Goal: Task Accomplishment & Management: Complete application form

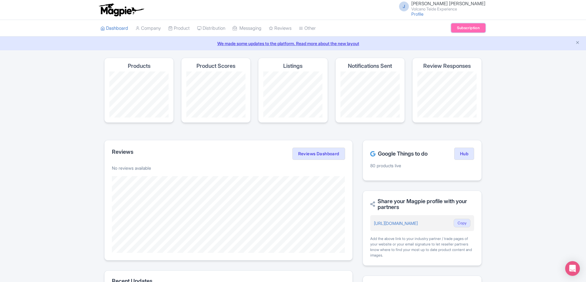
click at [465, 27] on link "Subscription" at bounding box center [468, 27] width 34 height 9
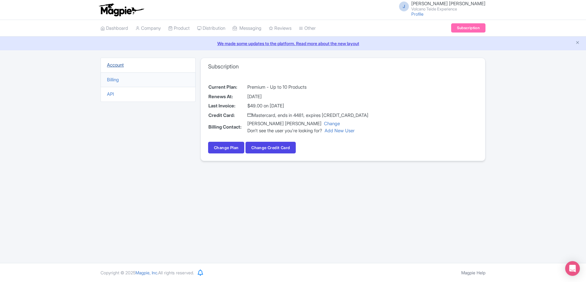
click at [116, 66] on link "Account" at bounding box center [115, 65] width 17 height 6
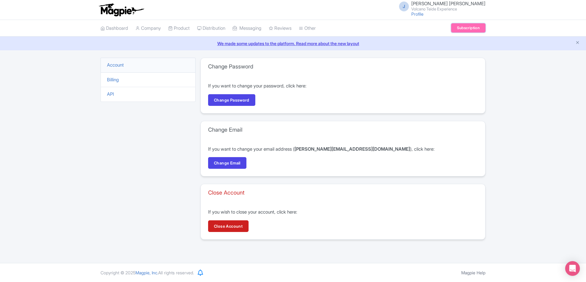
click at [466, 30] on link "Subscription" at bounding box center [468, 27] width 34 height 9
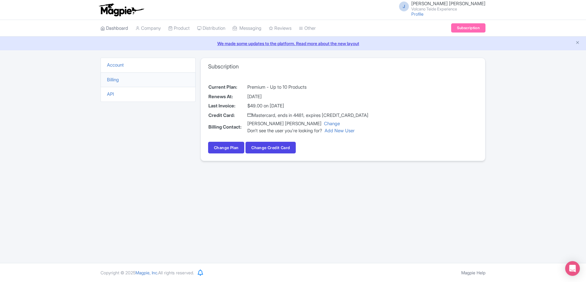
click at [114, 29] on link "Dashboard" at bounding box center [114, 28] width 28 height 17
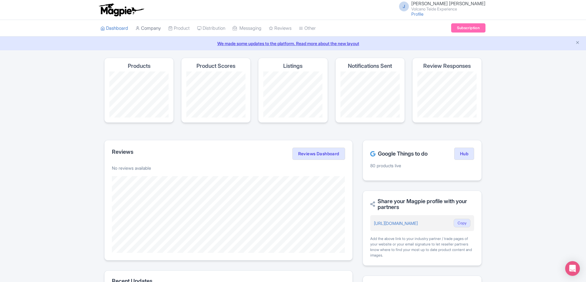
click at [148, 30] on link "Company" at bounding box center [147, 28] width 25 height 17
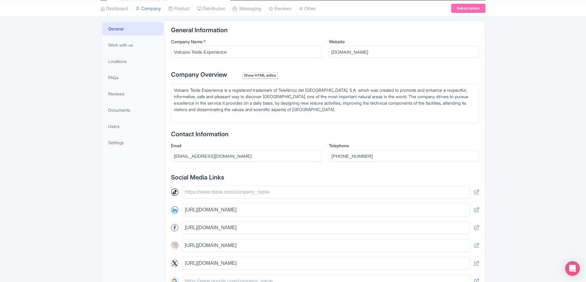
scroll to position [123, 0]
click at [119, 123] on span "Users" at bounding box center [113, 125] width 11 height 6
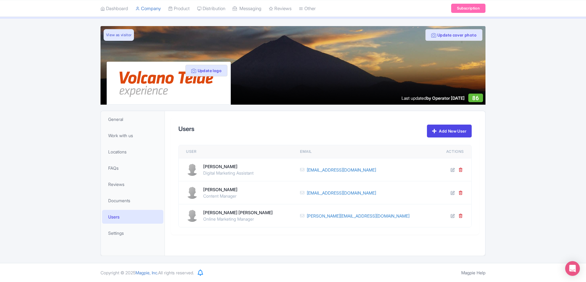
scroll to position [32, 0]
click at [443, 133] on link "Add New User" at bounding box center [449, 130] width 45 height 13
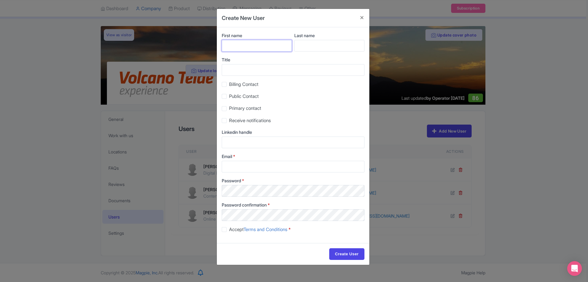
click at [277, 48] on input "First name" at bounding box center [257, 46] width 70 height 12
type input "Mónica"
click at [329, 248] on input "Create User" at bounding box center [346, 254] width 35 height 12
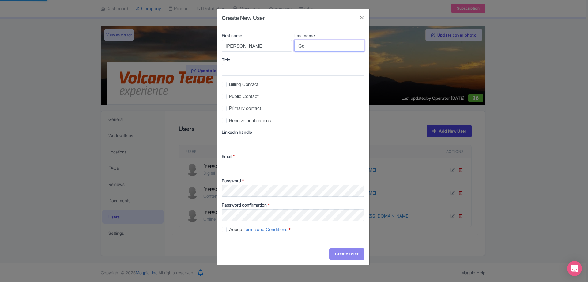
type input "Gom"
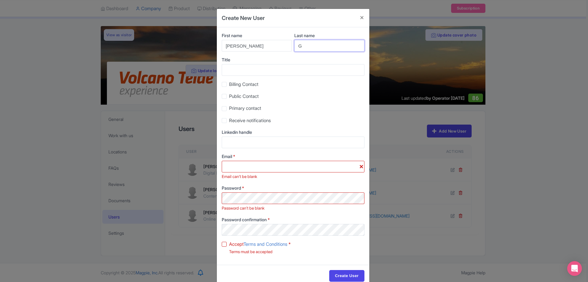
click at [334, 49] on input "G" at bounding box center [329, 46] width 70 height 12
type input "Gómez de León"
click at [257, 74] on input "Title" at bounding box center [293, 70] width 143 height 12
click at [329, 270] on input "Create User" at bounding box center [346, 276] width 35 height 12
click at [258, 73] on input "Title" at bounding box center [293, 70] width 143 height 12
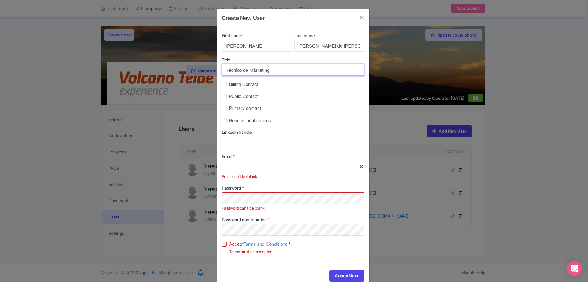
type input "Técnico de Márketing"
click at [244, 122] on span "Receive notifications" at bounding box center [250, 120] width 42 height 6
click at [233, 121] on input "Receive notifications" at bounding box center [231, 119] width 4 height 4
checkbox input "true"
click at [256, 165] on input "Email *" at bounding box center [293, 167] width 143 height 12
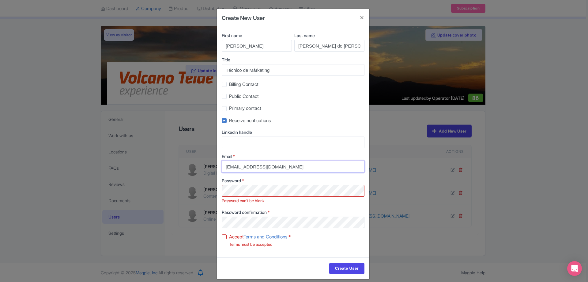
type input "[EMAIL_ADDRESS][DOMAIN_NAME]"
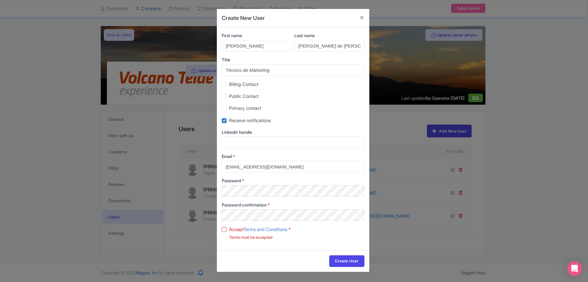
click at [229, 229] on label "Accept Terms and Conditions *" at bounding box center [260, 229] width 62 height 7
click at [229, 229] on input "Accept Terms and Conditions *" at bounding box center [231, 227] width 4 height 4
checkbox input "true"
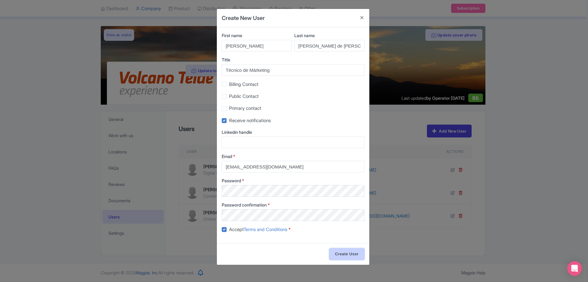
click at [346, 252] on input "Create User" at bounding box center [346, 254] width 35 height 12
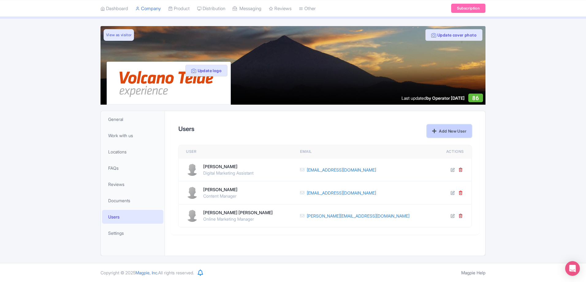
click at [439, 130] on link "Add New User" at bounding box center [449, 130] width 45 height 13
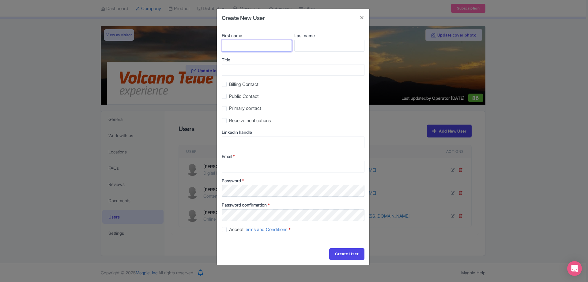
click at [254, 44] on input "First name" at bounding box center [257, 46] width 70 height 12
type input "Mónica"
type input "Gómez de León"
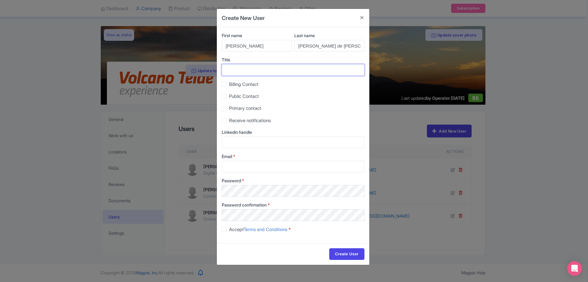
click at [323, 71] on input "Title" at bounding box center [293, 70] width 143 height 12
type input "Técnico de Márketing"
click at [240, 119] on span "Receive notifications" at bounding box center [250, 120] width 42 height 6
click at [233, 119] on input "Receive notifications" at bounding box center [231, 119] width 4 height 4
checkbox input "true"
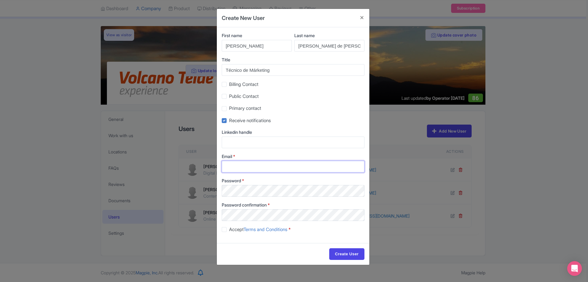
click at [236, 166] on input "Email *" at bounding box center [293, 167] width 143 height 12
type input "[EMAIL_ADDRESS][DOMAIN_NAME]"
click at [227, 229] on div "Accept Terms and Conditions *" at bounding box center [293, 228] width 143 height 7
click at [229, 230] on label "Accept Terms and Conditions *" at bounding box center [260, 229] width 62 height 7
click at [229, 229] on input "Accept Terms and Conditions *" at bounding box center [231, 227] width 4 height 4
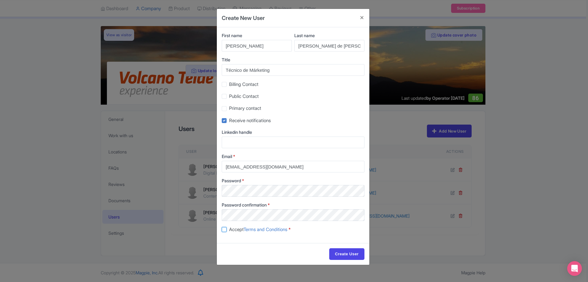
checkbox input "true"
click at [340, 252] on input "Create User" at bounding box center [346, 254] width 35 height 12
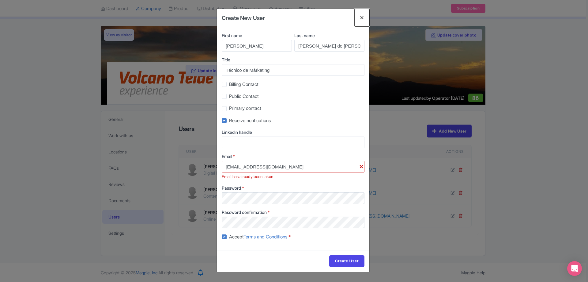
click at [363, 20] on button "Close" at bounding box center [362, 17] width 15 height 17
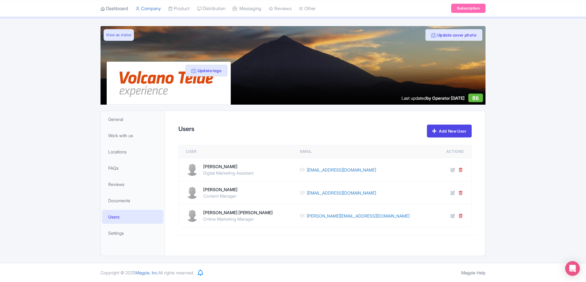
click at [110, 10] on link "Dashboard" at bounding box center [114, 8] width 28 height 17
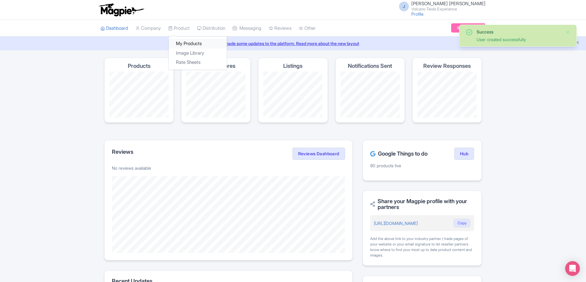
click at [185, 41] on link "My Products" at bounding box center [197, 43] width 58 height 9
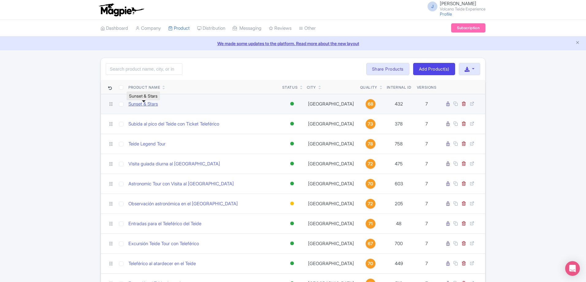
click at [149, 106] on link "Sunset & Stars" at bounding box center [142, 103] width 29 height 7
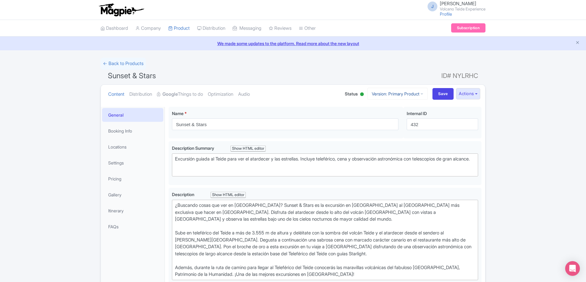
click at [417, 93] on link "Version: Primary Product" at bounding box center [397, 94] width 60 height 12
click at [396, 71] on h1 "Sunset & Stars ID# NYLRHC" at bounding box center [292, 77] width 385 height 15
click at [462, 76] on span "ID# NYLRHC" at bounding box center [459, 76] width 37 height 12
drag, startPoint x: 438, startPoint y: 75, endPoint x: 479, endPoint y: 77, distance: 40.8
click at [479, 77] on h1 "Sunset & Stars ID# NYLRHC" at bounding box center [292, 77] width 385 height 15
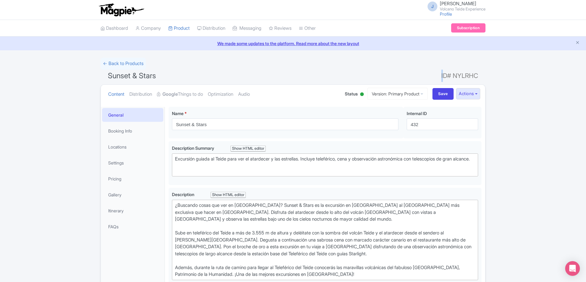
drag, startPoint x: 482, startPoint y: 75, endPoint x: 441, endPoint y: 77, distance: 40.5
click at [441, 77] on h1 "Sunset & Stars ID# NYLRHC" at bounding box center [292, 77] width 385 height 15
click at [178, 95] on strong "Google" at bounding box center [169, 94] width 15 height 7
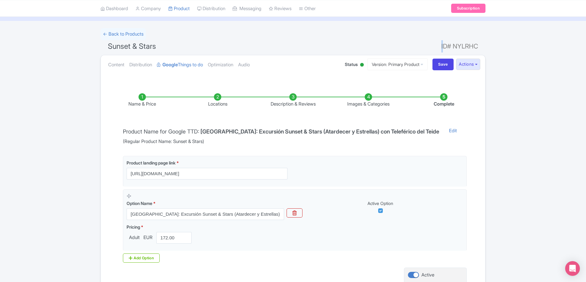
scroll to position [31, 0]
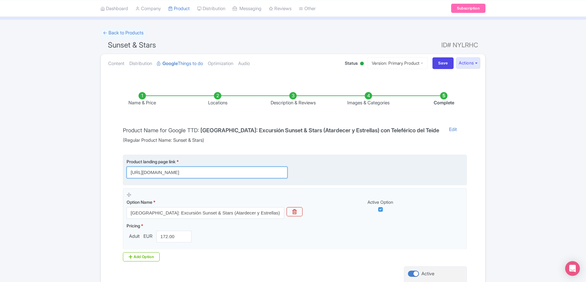
click at [189, 173] on input "https://www.volcanoteide.com/es/volcano_teide/estrellas/atardecer_y_estrellas_e…" at bounding box center [207, 172] width 161 height 12
drag, startPoint x: 180, startPoint y: 171, endPoint x: 299, endPoint y: 171, distance: 119.5
click at [299, 171] on div "Product landing page link * https://www.volcanoteide.com/es/volcano_teide/estre…" at bounding box center [295, 168] width 336 height 20
click at [231, 172] on input "https://www.volcanoteide.com/es/volcano_teide/estrellas/atardecer_y_estrellas_e…" at bounding box center [207, 172] width 161 height 12
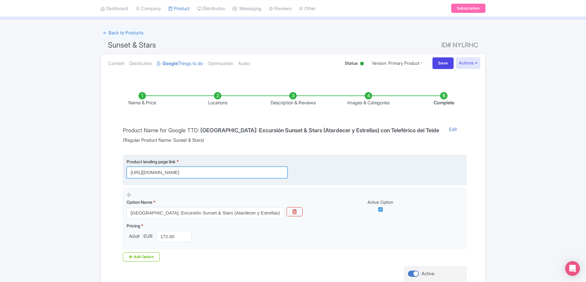
drag, startPoint x: 232, startPoint y: 172, endPoint x: 279, endPoint y: 172, distance: 47.2
click at [279, 172] on input "https://www.volcanoteide.com/es/volcano_teide/estrellas/atardecer_y_estrellas_e…" at bounding box center [207, 172] width 161 height 12
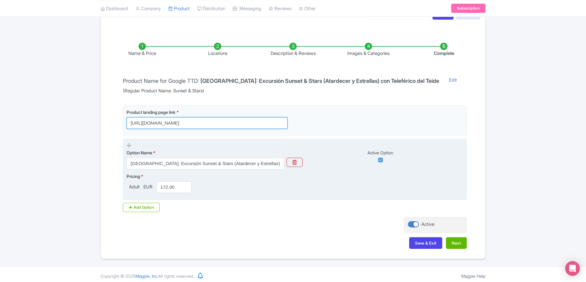
scroll to position [83, 0]
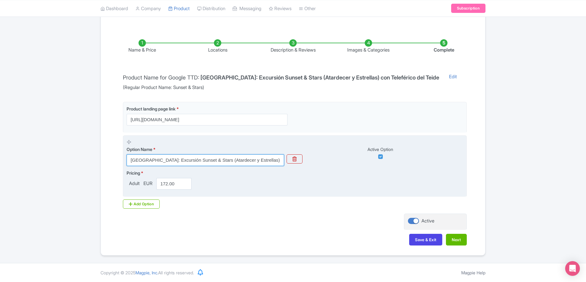
click at [146, 159] on input "Tenerife: Excursión Sunset & Stars (Atardecer y Estrellas) con Teleférico del T…" at bounding box center [205, 160] width 157 height 12
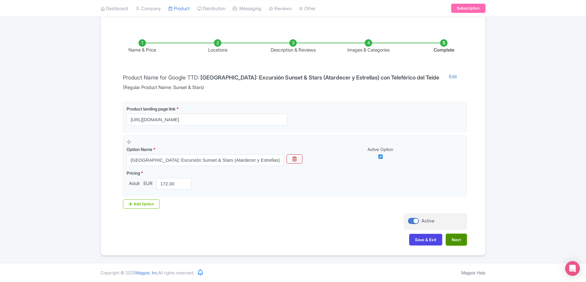
click at [454, 241] on button "Next" at bounding box center [456, 239] width 21 height 12
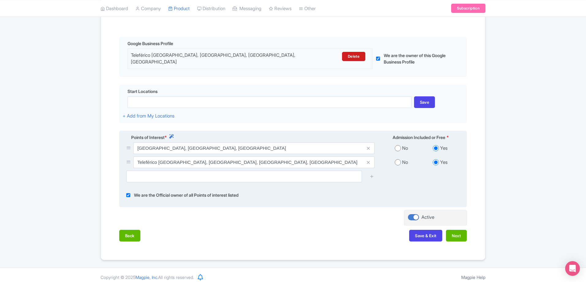
scroll to position [100, 0]
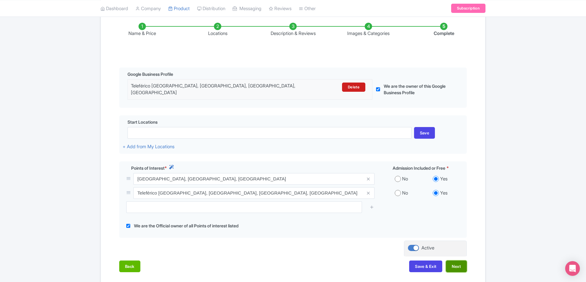
click at [455, 260] on button "Next" at bounding box center [456, 266] width 21 height 12
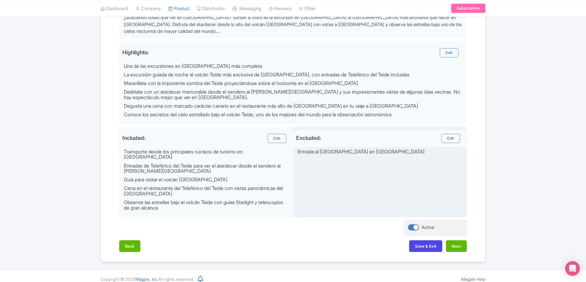
scroll to position [227, 0]
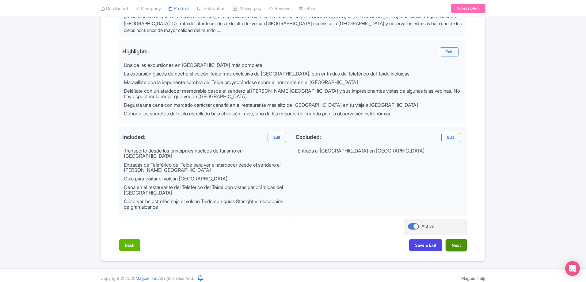
click at [459, 240] on button "Next" at bounding box center [456, 245] width 21 height 12
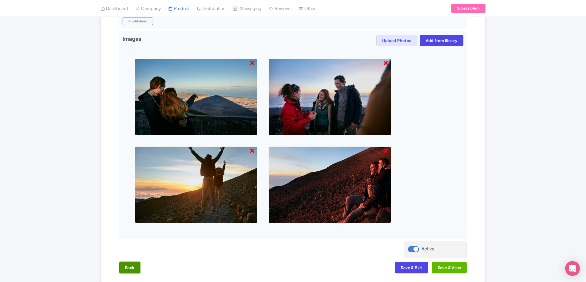
click at [127, 270] on button "Back" at bounding box center [129, 267] width 21 height 12
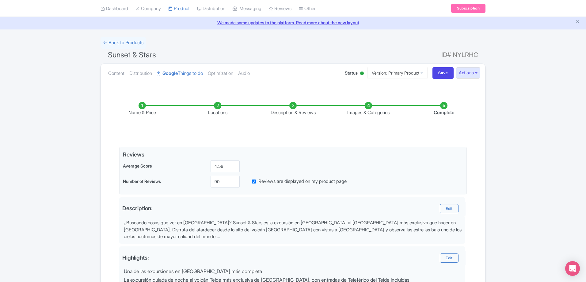
scroll to position [0, 0]
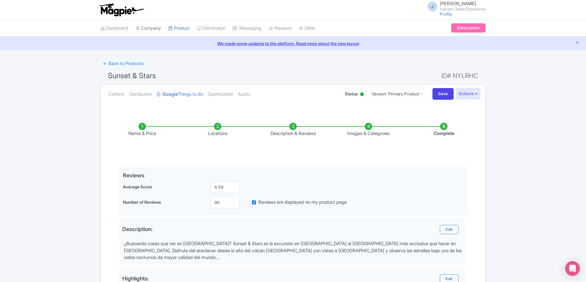
click at [150, 25] on link "Company" at bounding box center [147, 28] width 25 height 17
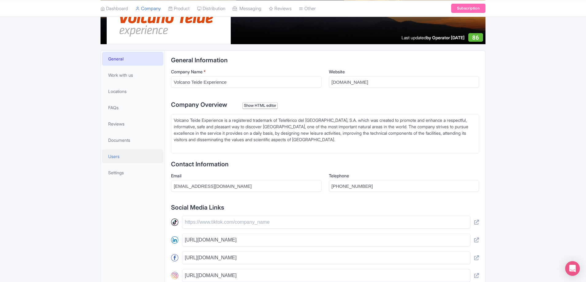
click at [127, 158] on link "Users" at bounding box center [132, 156] width 61 height 14
